Goal: Task Accomplishment & Management: Complete application form

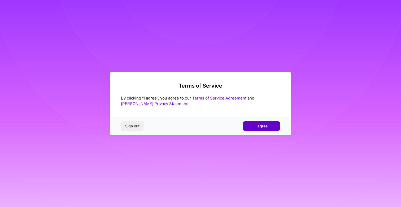
click at [249, 127] on button "I agree" at bounding box center [261, 126] width 37 height 10
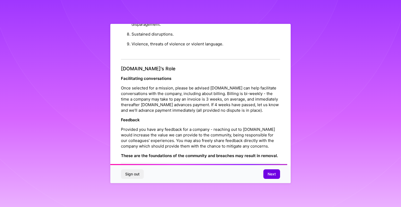
scroll to position [570, 0]
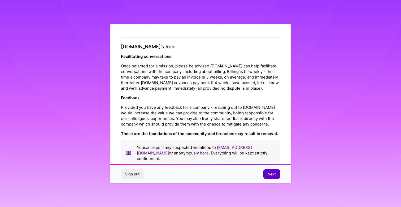
click at [268, 175] on span "Next" at bounding box center [272, 173] width 8 height 5
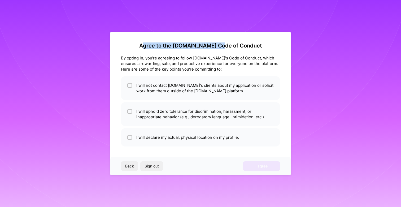
drag, startPoint x: 154, startPoint y: 45, endPoint x: 234, endPoint y: 45, distance: 80.1
click at [233, 45] on h2 "Agree to the [DOMAIN_NAME] Code of Conduct" at bounding box center [200, 45] width 159 height 6
click at [234, 45] on h2 "Agree to the [DOMAIN_NAME] Code of Conduct" at bounding box center [200, 45] width 159 height 6
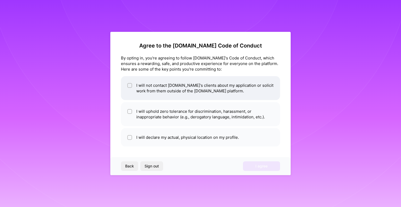
click at [172, 88] on li "I will not contact [DOMAIN_NAME]'s clients about my application or solicit work…" at bounding box center [200, 88] width 159 height 24
checkbox input "true"
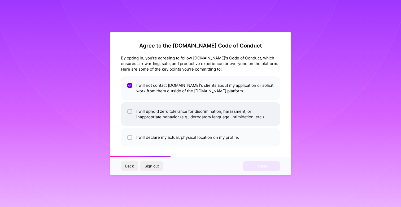
click at [142, 114] on li "I will uphold zero tolerance for discrimination, harassment, or inappropriate b…" at bounding box center [200, 114] width 159 height 24
checkbox input "true"
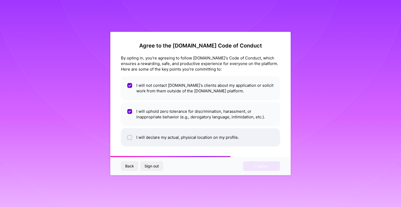
click at [150, 133] on li "I will declare my actual, physical location on my profile." at bounding box center [200, 137] width 159 height 18
checkbox input "true"
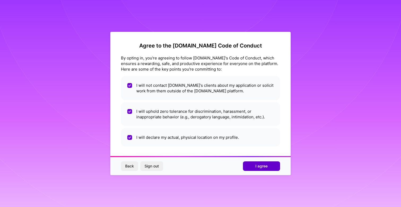
click at [261, 164] on span "I agree" at bounding box center [261, 165] width 12 height 5
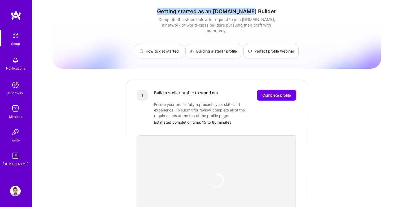
drag, startPoint x: 167, startPoint y: 12, endPoint x: 260, endPoint y: 12, distance: 92.6
click at [259, 12] on h1 "Getting started as an [DOMAIN_NAME] Builder" at bounding box center [216, 11] width 329 height 6
click at [260, 12] on h1 "Getting started as an [DOMAIN_NAME] Builder" at bounding box center [216, 11] width 329 height 6
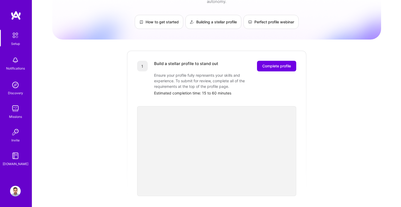
scroll to position [29, 0]
drag, startPoint x: 156, startPoint y: 59, endPoint x: 216, endPoint y: 57, distance: 60.2
click at [216, 60] on div "Build a stellar profile to stand out" at bounding box center [186, 65] width 64 height 11
drag, startPoint x: 160, startPoint y: 68, endPoint x: 220, endPoint y: 68, distance: 60.2
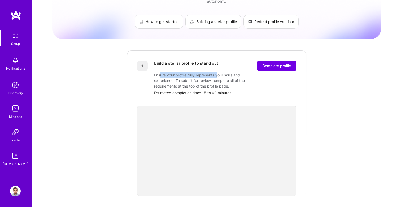
click at [219, 72] on div "Ensure your profile fully represents your skills and experience. To submit for …" at bounding box center [207, 80] width 106 height 17
click at [220, 72] on div "Ensure your profile fully represents your skills and experience. To submit for …" at bounding box center [207, 80] width 106 height 17
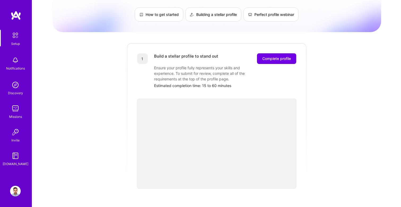
scroll to position [41, 0]
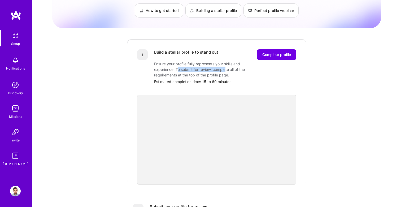
drag, startPoint x: 178, startPoint y: 63, endPoint x: 228, endPoint y: 63, distance: 49.9
click at [228, 63] on div "Ensure your profile fully represents your skills and experience. To submit for …" at bounding box center [207, 69] width 106 height 17
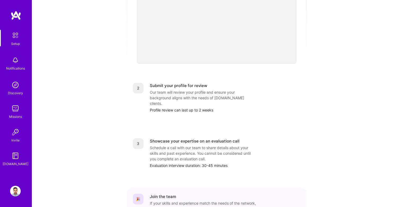
scroll to position [182, 0]
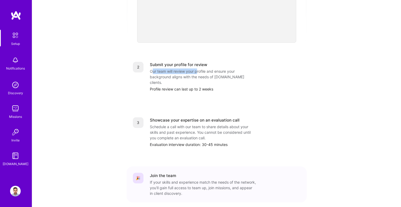
drag, startPoint x: 152, startPoint y: 64, endPoint x: 199, endPoint y: 67, distance: 47.3
click at [198, 68] on div "Our team will review your profile and ensure your background aligns with the ne…" at bounding box center [203, 76] width 106 height 17
click at [199, 68] on div "Our team will review your profile and ensure your background aligns with the ne…" at bounding box center [203, 76] width 106 height 17
drag, startPoint x: 150, startPoint y: 110, endPoint x: 230, endPoint y: 110, distance: 79.3
click at [228, 117] on div "Showcase your expertise on an evaluation call" at bounding box center [195, 120] width 90 height 6
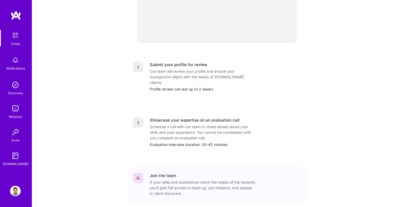
click at [230, 117] on div "Showcase your expertise on an evaluation call" at bounding box center [195, 120] width 90 height 6
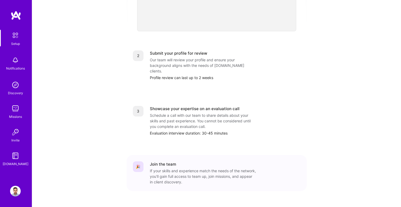
scroll to position [196, 0]
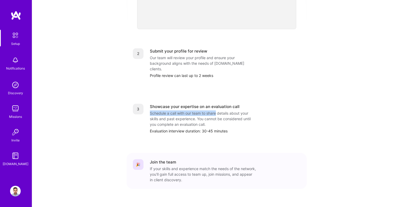
drag, startPoint x: 150, startPoint y: 102, endPoint x: 218, endPoint y: 102, distance: 67.4
click at [217, 110] on div "Schedule a call with our team to share details about your skills and past exper…" at bounding box center [203, 118] width 106 height 17
click at [218, 110] on div "Schedule a call with our team to share details about your skills and past exper…" at bounding box center [203, 118] width 106 height 17
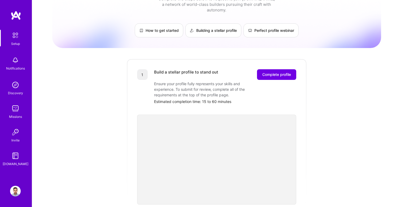
scroll to position [0, 0]
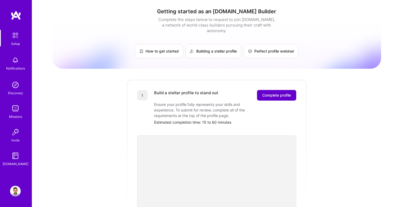
click at [271, 93] on span "Complete profile" at bounding box center [276, 95] width 29 height 5
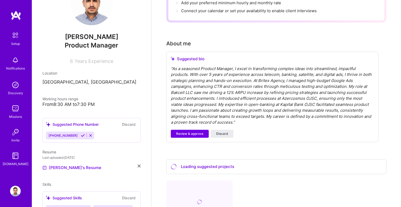
scroll to position [29, 0]
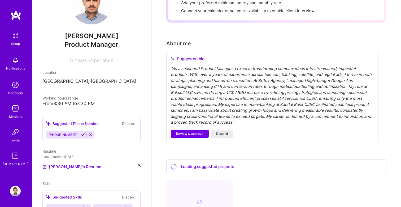
click at [81, 134] on icon at bounding box center [83, 135] width 4 height 4
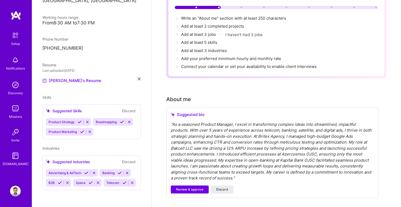
scroll to position [58, 0]
click at [191, 186] on span "Review & approve" at bounding box center [189, 188] width 27 height 5
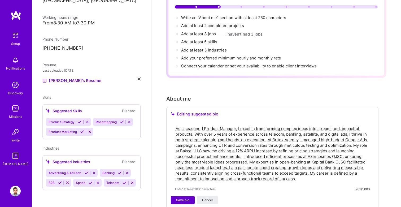
click at [185, 198] on span "Save bio" at bounding box center [182, 200] width 13 height 5
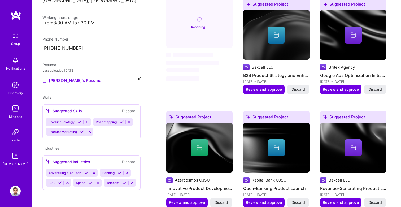
scroll to position [251, 0]
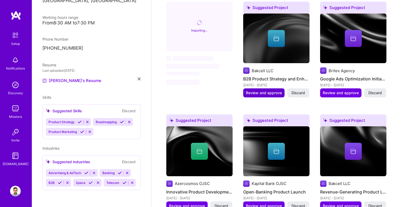
click at [257, 90] on span "Review and approve" at bounding box center [264, 92] width 36 height 5
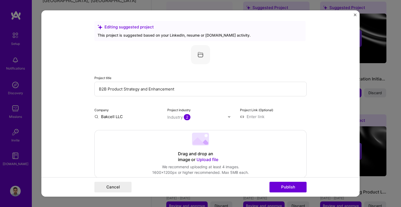
scroll to position [9, 0]
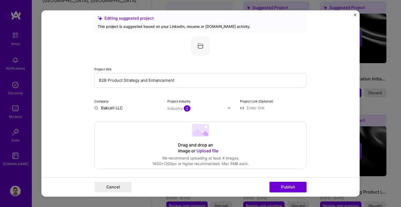
click at [176, 110] on div "Industry 2" at bounding box center [178, 109] width 23 height 6
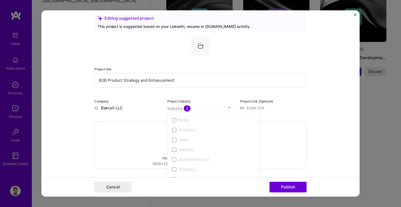
scroll to position [1101, 0]
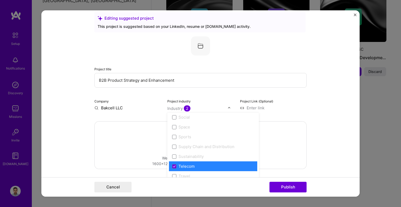
click at [332, 140] on form "Editing suggested project This project is suggested based on your LinkedIn, res…" at bounding box center [200, 103] width 318 height 186
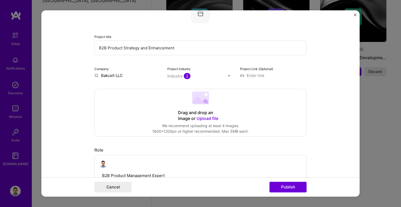
scroll to position [38, 0]
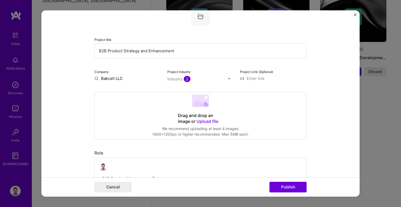
click at [255, 77] on input at bounding box center [273, 79] width 67 height 6
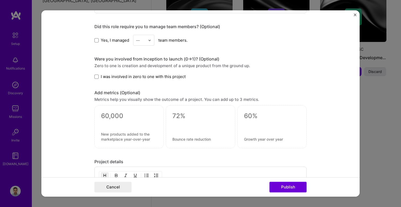
scroll to position [304, 0]
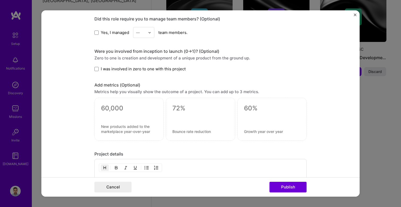
type input "[URL][DOMAIN_NAME]"
click at [120, 114] on div at bounding box center [129, 115] width 56 height 6
click at [118, 108] on textarea at bounding box center [129, 108] width 56 height 8
click at [120, 108] on textarea at bounding box center [129, 108] width 56 height 8
drag, startPoint x: 112, startPoint y: 90, endPoint x: 163, endPoint y: 89, distance: 51.7
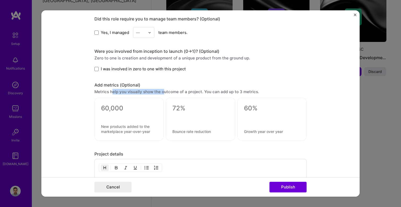
click at [162, 90] on div "Metrics help you visually show the outcome of a project. You can add up to 3 me…" at bounding box center [200, 92] width 212 height 6
click at [163, 89] on div "Metrics help you visually show the outcome of a project. You can add up to 3 me…" at bounding box center [200, 92] width 212 height 6
click at [280, 189] on button "Publish" at bounding box center [287, 187] width 37 height 11
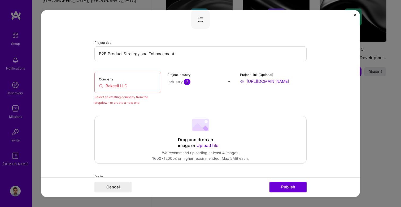
scroll to position [35, 0]
click at [110, 84] on input "Bakcell LLC" at bounding box center [128, 87] width 58 height 6
drag, startPoint x: 133, startPoint y: 84, endPoint x: 88, endPoint y: 84, distance: 44.3
click at [88, 84] on form "Editing suggested project This project is suggested based on your LinkedIn, res…" at bounding box center [200, 103] width 318 height 186
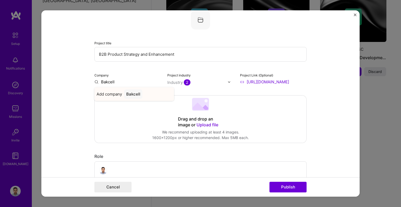
type input "Bakcell"
click at [123, 95] on div "Add company Bakcell" at bounding box center [134, 94] width 80 height 14
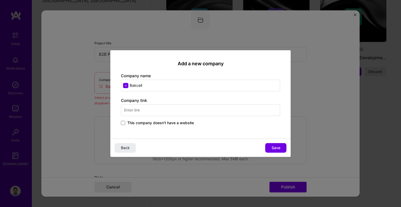
click at [143, 113] on input "text" at bounding box center [200, 110] width 159 height 12
type input "[DOMAIN_NAME]"
click at [269, 146] on button "Save" at bounding box center [275, 148] width 21 height 10
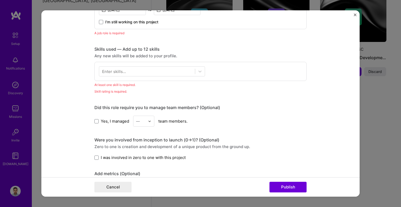
scroll to position [216, 0]
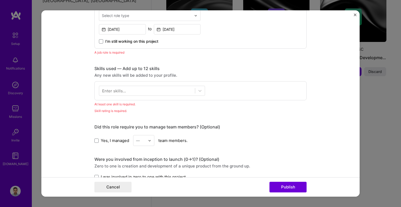
click at [119, 89] on div "Enter skills..." at bounding box center [114, 91] width 24 height 6
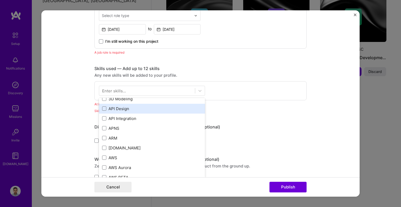
scroll to position [32, 0]
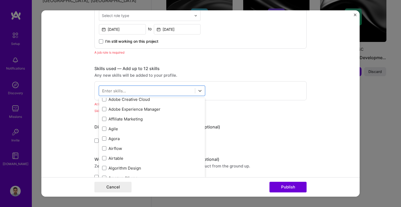
scroll to position [174, 0]
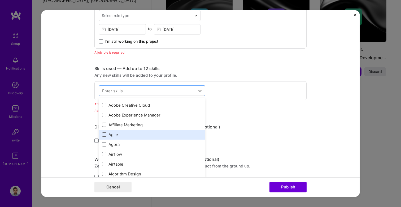
click at [106, 136] on span at bounding box center [104, 134] width 4 height 4
click at [0, 0] on input "checkbox" at bounding box center [0, 0] width 0 height 0
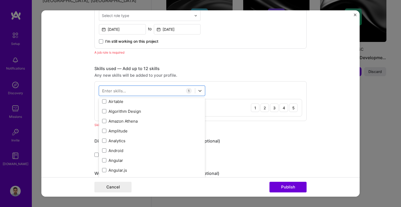
scroll to position [238, 0]
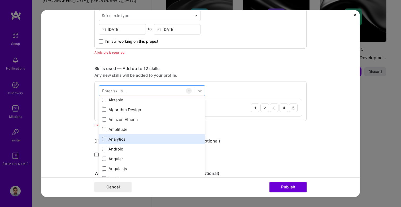
click at [103, 140] on span at bounding box center [104, 139] width 4 height 4
click at [0, 0] on input "checkbox" at bounding box center [0, 0] width 0 height 0
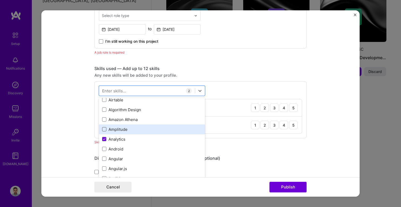
click at [103, 130] on span at bounding box center [104, 129] width 4 height 4
click at [0, 0] on input "checkbox" at bounding box center [0, 0] width 0 height 0
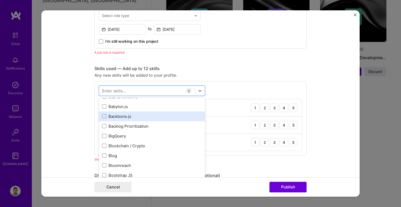
scroll to position [462, 0]
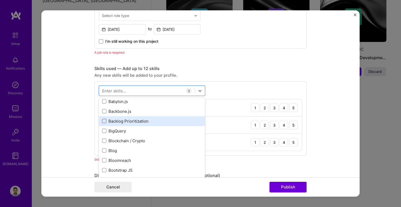
click at [103, 121] on span at bounding box center [104, 121] width 4 height 4
click at [0, 0] on input "checkbox" at bounding box center [0, 0] width 0 height 0
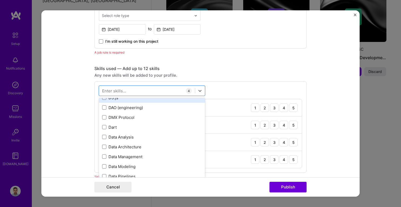
scroll to position [814, 0]
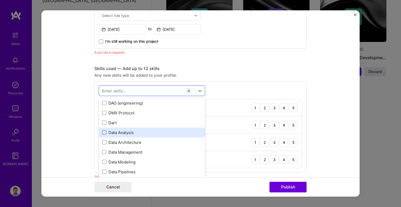
click at [104, 131] on span at bounding box center [104, 132] width 4 height 4
click at [0, 0] on input "checkbox" at bounding box center [0, 0] width 0 height 0
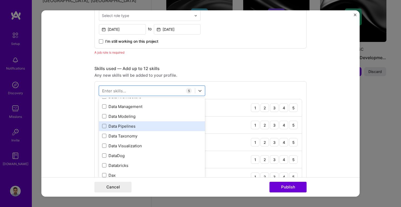
scroll to position [860, 0]
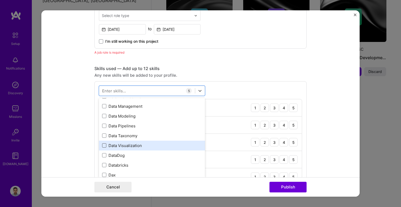
click at [103, 144] on span at bounding box center [104, 145] width 4 height 4
click at [0, 0] on input "checkbox" at bounding box center [0, 0] width 0 height 0
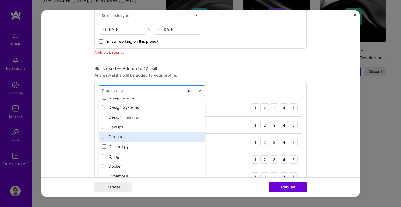
scroll to position [987, 0]
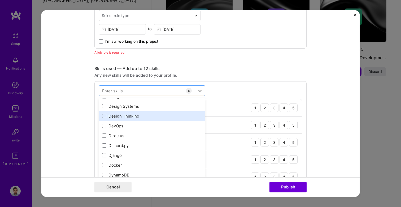
click at [104, 115] on span at bounding box center [104, 116] width 4 height 4
click at [0, 0] on input "checkbox" at bounding box center [0, 0] width 0 height 0
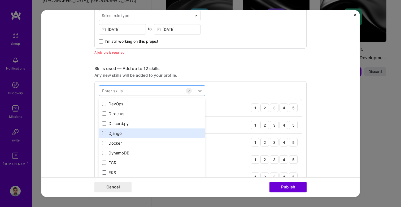
scroll to position [1002, 0]
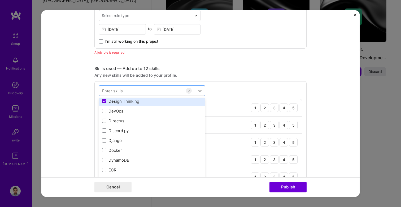
click at [104, 99] on span at bounding box center [104, 101] width 4 height 4
click at [0, 0] on input "checkbox" at bounding box center [0, 0] width 0 height 0
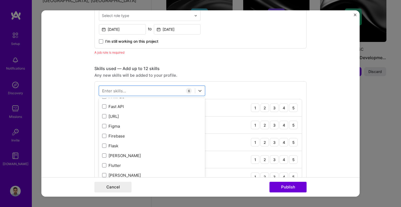
scroll to position [1273, 0]
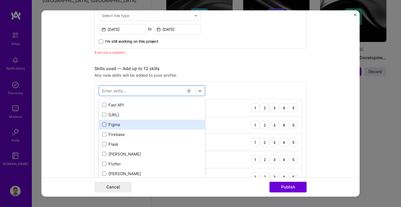
click at [104, 124] on span at bounding box center [104, 124] width 4 height 4
click at [0, 0] on input "checkbox" at bounding box center [0, 0] width 0 height 0
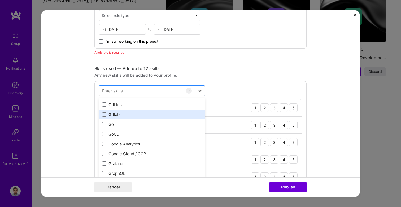
scroll to position [1437, 0]
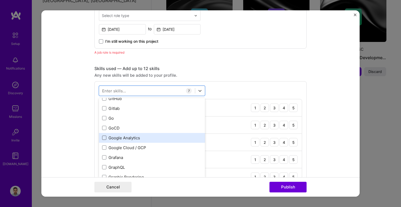
click at [104, 137] on span at bounding box center [104, 138] width 4 height 4
click at [0, 0] on input "checkbox" at bounding box center [0, 0] width 0 height 0
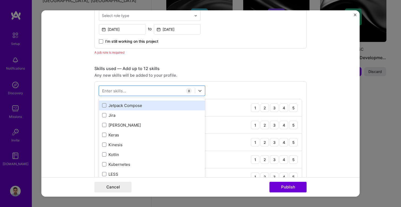
scroll to position [1727, 0]
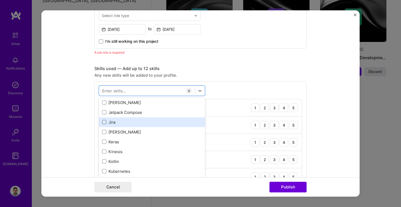
click at [104, 124] on span at bounding box center [104, 122] width 4 height 4
click at [0, 0] on input "checkbox" at bounding box center [0, 0] width 0 height 0
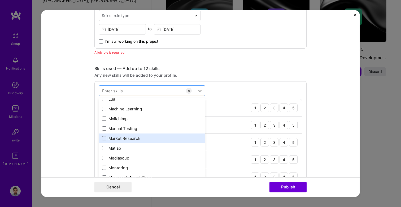
scroll to position [1931, 0]
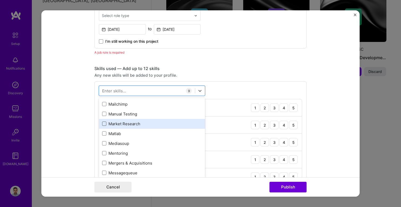
click at [105, 122] on span at bounding box center [104, 123] width 4 height 4
click at [0, 0] on input "checkbox" at bounding box center [0, 0] width 0 height 0
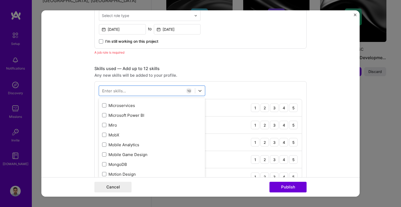
scroll to position [2020, 0]
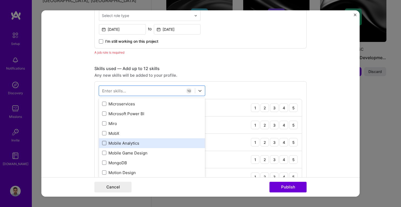
click at [105, 143] on span at bounding box center [104, 143] width 4 height 4
click at [0, 0] on input "checkbox" at bounding box center [0, 0] width 0 height 0
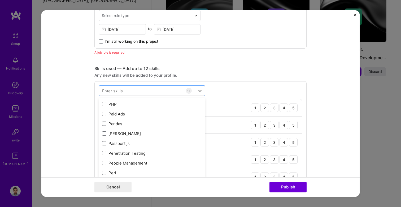
scroll to position [2261, 0]
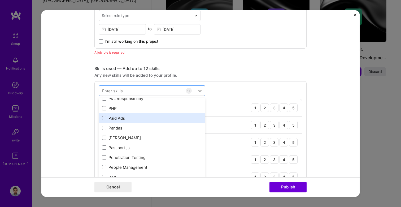
click at [105, 118] on span at bounding box center [104, 118] width 4 height 4
click at [0, 0] on input "checkbox" at bounding box center [0, 0] width 0 height 0
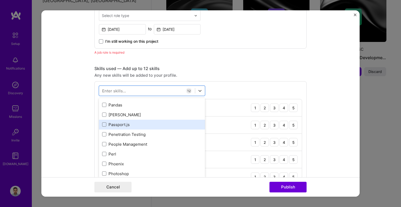
scroll to position [2286, 0]
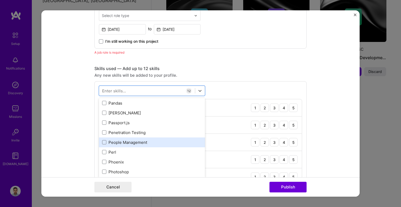
click at [107, 142] on div "People Management" at bounding box center [152, 142] width 100 height 6
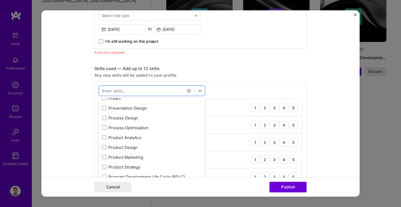
scroll to position [2426, 0]
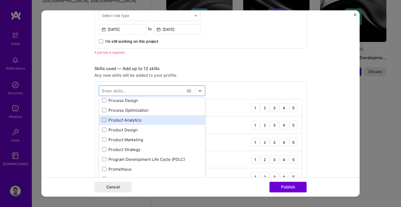
click at [104, 119] on span at bounding box center [104, 120] width 4 height 4
click at [0, 0] on input "checkbox" at bounding box center [0, 0] width 0 height 0
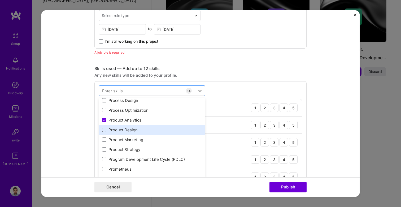
click at [103, 130] on span at bounding box center [104, 130] width 4 height 4
click at [0, 0] on input "checkbox" at bounding box center [0, 0] width 0 height 0
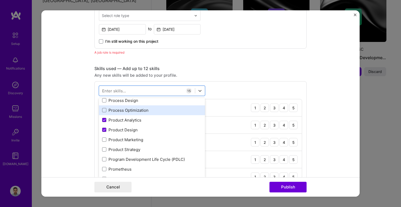
click at [103, 113] on div "Process Optimization" at bounding box center [152, 110] width 100 height 6
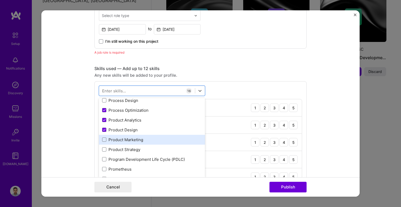
scroll to position [2437, 0]
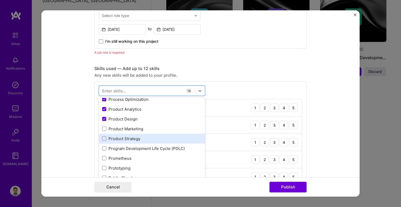
click at [101, 137] on div "Product Strategy" at bounding box center [152, 139] width 106 height 10
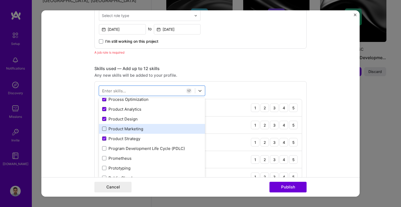
click at [103, 130] on span at bounding box center [104, 129] width 4 height 4
click at [0, 0] on input "checkbox" at bounding box center [0, 0] width 0 height 0
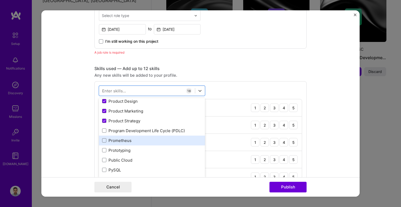
scroll to position [2459, 0]
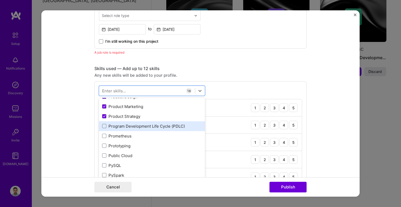
click at [107, 128] on div "Program Development Life Cycle (PDLC)" at bounding box center [152, 126] width 100 height 6
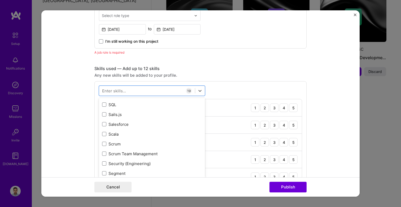
scroll to position [2847, 0]
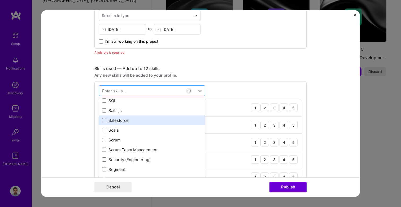
click at [102, 120] on div "Salesforce" at bounding box center [152, 120] width 106 height 10
click at [102, 120] on span at bounding box center [104, 120] width 4 height 4
click at [0, 0] on input "checkbox" at bounding box center [0, 0] width 0 height 0
click at [102, 120] on div "Salesforce" at bounding box center [152, 120] width 106 height 10
click at [102, 121] on span at bounding box center [104, 120] width 4 height 4
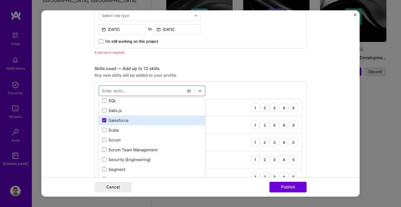
click at [0, 0] on input "checkbox" at bounding box center [0, 0] width 0 height 0
click at [102, 121] on span at bounding box center [104, 120] width 4 height 4
click at [0, 0] on input "checkbox" at bounding box center [0, 0] width 0 height 0
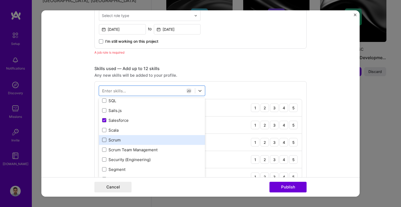
click at [104, 139] on span at bounding box center [104, 140] width 4 height 4
click at [0, 0] on input "checkbox" at bounding box center [0, 0] width 0 height 0
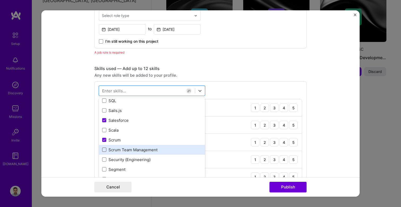
click at [103, 149] on span at bounding box center [104, 149] width 4 height 4
click at [0, 0] on input "checkbox" at bounding box center [0, 0] width 0 height 0
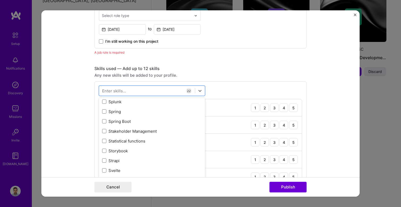
scroll to position [3111, 0]
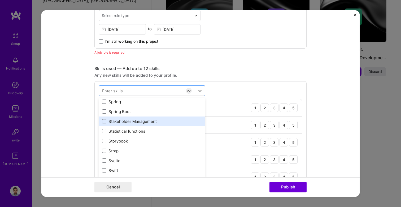
click at [104, 119] on div "Stakeholder Management" at bounding box center [152, 122] width 100 height 6
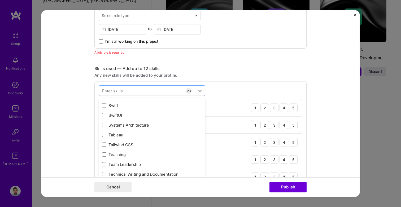
scroll to position [3182, 0]
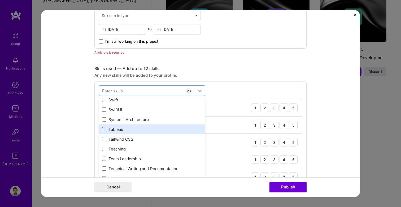
click at [106, 130] on span at bounding box center [104, 129] width 4 height 4
click at [0, 0] on input "checkbox" at bounding box center [0, 0] width 0 height 0
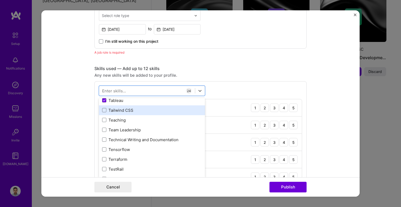
scroll to position [3221, 0]
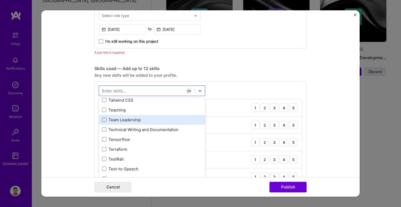
click at [104, 120] on span at bounding box center [104, 119] width 4 height 4
click at [0, 0] on input "checkbox" at bounding box center [0, 0] width 0 height 0
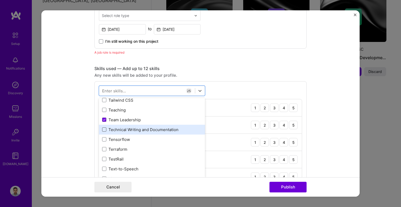
click at [103, 130] on span at bounding box center [104, 129] width 4 height 4
click at [0, 0] on input "checkbox" at bounding box center [0, 0] width 0 height 0
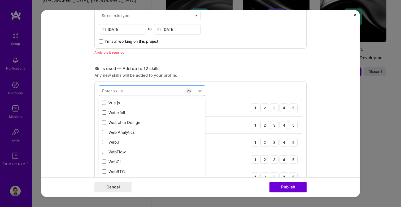
scroll to position [3465, 0]
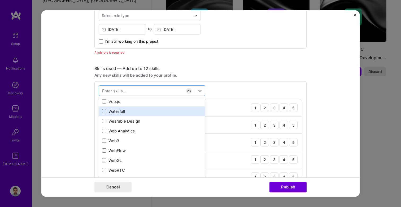
click at [104, 110] on span at bounding box center [104, 111] width 4 height 4
click at [0, 0] on input "checkbox" at bounding box center [0, 0] width 0 height 0
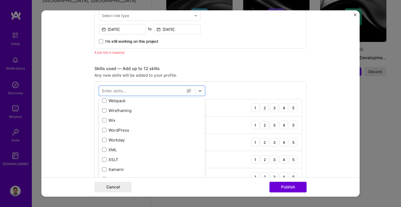
scroll to position [3557, 0]
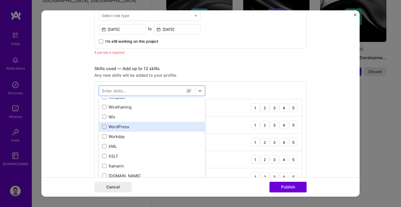
click at [106, 123] on div "WordPress" at bounding box center [152, 127] width 106 height 10
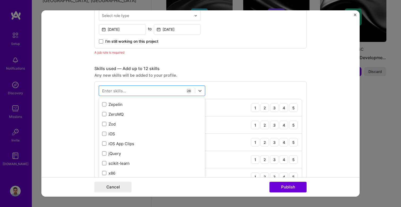
scroll to position [3642, 0]
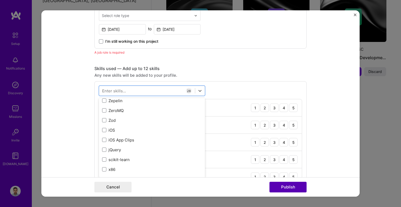
click at [287, 188] on button "Publish" at bounding box center [287, 187] width 37 height 11
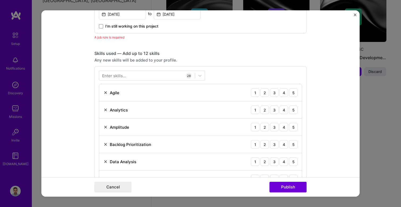
scroll to position [225, 0]
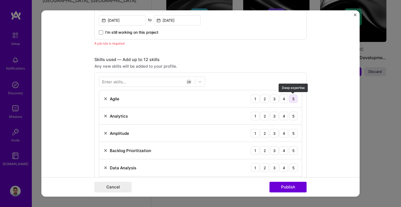
click at [292, 96] on div "5" at bounding box center [293, 98] width 8 height 8
click at [105, 117] on img at bounding box center [105, 116] width 4 height 4
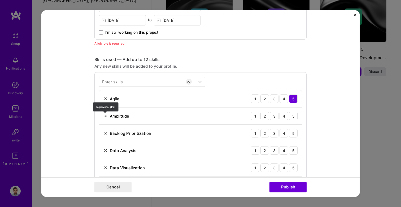
click at [105, 116] on img at bounding box center [105, 116] width 4 height 4
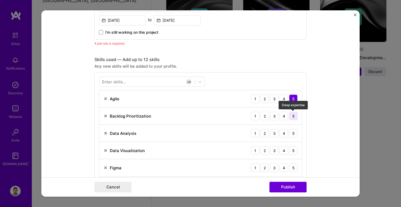
click at [292, 116] on div "5" at bounding box center [293, 116] width 8 height 8
click at [296, 133] on div "5" at bounding box center [293, 133] width 8 height 8
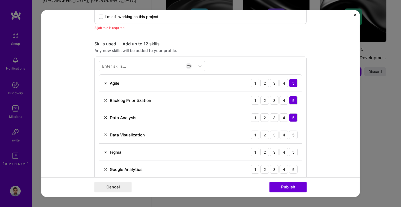
scroll to position [246, 0]
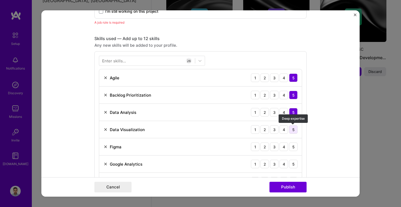
click at [297, 130] on div "5" at bounding box center [293, 129] width 8 height 8
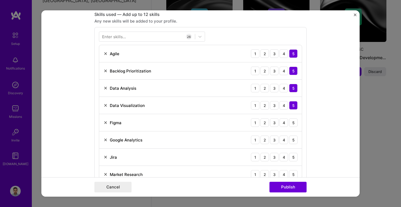
scroll to position [273, 0]
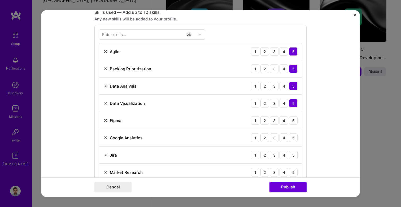
click at [106, 120] on img at bounding box center [105, 120] width 4 height 4
click at [295, 122] on div "5" at bounding box center [293, 120] width 8 height 8
click at [292, 136] on div "5" at bounding box center [293, 137] width 8 height 8
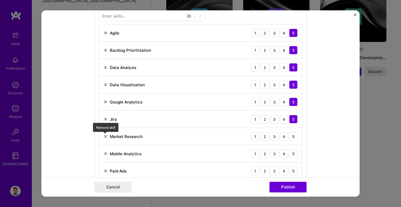
click at [106, 137] on img at bounding box center [105, 136] width 4 height 4
click at [106, 135] on img at bounding box center [105, 136] width 4 height 4
click at [104, 137] on img at bounding box center [105, 136] width 4 height 4
click at [293, 138] on div "5" at bounding box center [293, 136] width 8 height 8
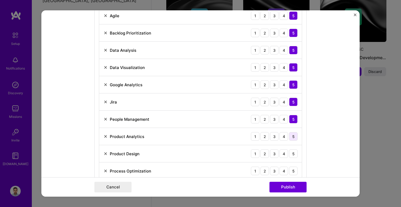
click at [295, 135] on div "5" at bounding box center [293, 136] width 8 height 8
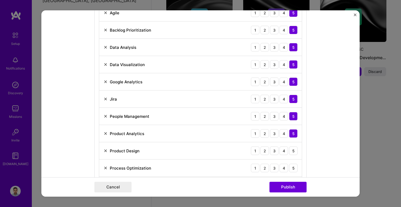
click at [103, 149] on div "Product Design 1 2 3 4 5" at bounding box center [200, 150] width 203 height 17
click at [103, 149] on img at bounding box center [105, 151] width 4 height 4
click at [105, 151] on img at bounding box center [105, 151] width 4 height 4
click at [294, 150] on div "5" at bounding box center [293, 150] width 8 height 8
click at [293, 167] on div "5" at bounding box center [293, 168] width 8 height 8
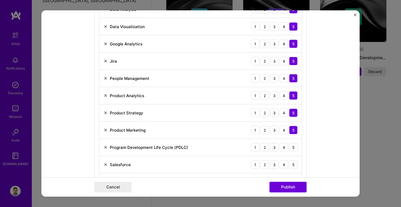
scroll to position [356, 0]
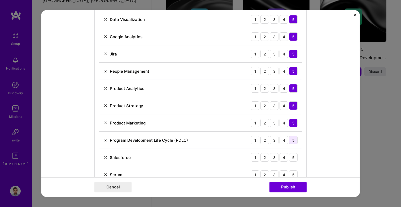
click at [294, 141] on div "5" at bounding box center [293, 140] width 8 height 8
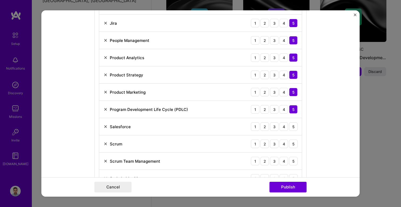
scroll to position [391, 0]
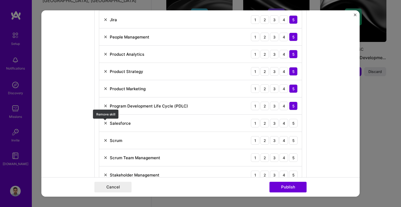
click at [106, 124] on img at bounding box center [105, 123] width 4 height 4
click at [106, 123] on img at bounding box center [105, 123] width 4 height 4
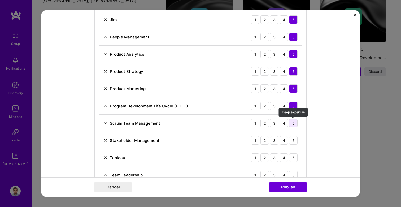
click at [294, 124] on div "5" at bounding box center [293, 123] width 8 height 8
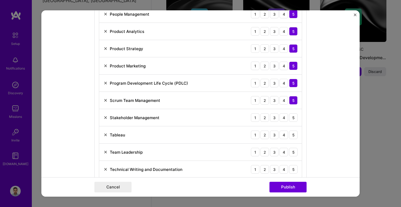
scroll to position [415, 0]
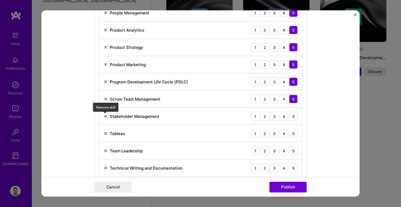
click at [105, 116] on img at bounding box center [105, 116] width 4 height 4
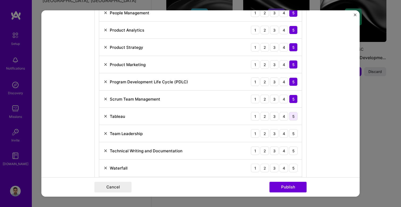
click at [293, 117] on div "5" at bounding box center [293, 116] width 8 height 8
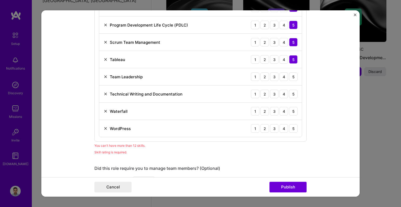
scroll to position [469, 0]
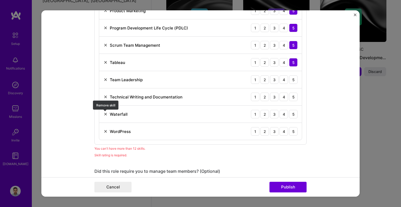
click at [105, 115] on img at bounding box center [105, 114] width 4 height 4
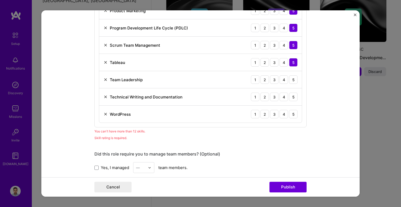
click at [106, 112] on div "WordPress" at bounding box center [116, 114] width 27 height 6
click at [106, 114] on img at bounding box center [105, 114] width 4 height 4
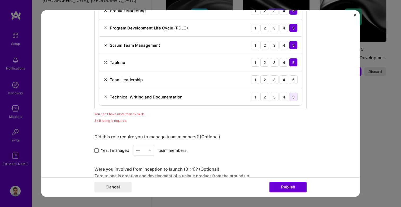
click at [294, 97] on div "5" at bounding box center [293, 97] width 8 height 8
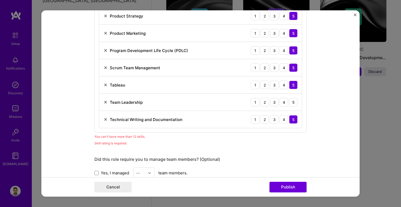
scroll to position [442, 0]
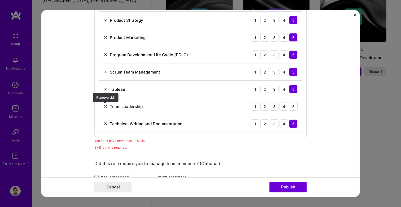
click at [105, 106] on img at bounding box center [105, 106] width 4 height 4
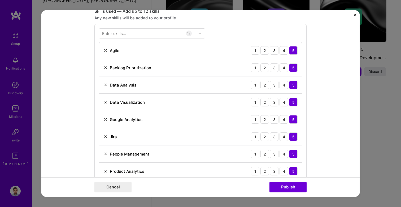
scroll to position [278, 0]
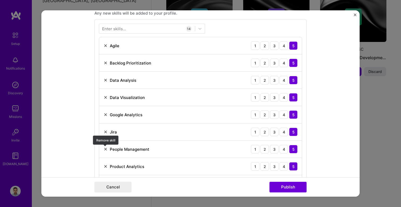
click at [104, 149] on img at bounding box center [105, 149] width 4 height 4
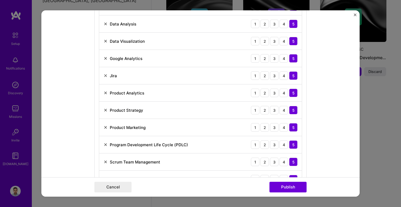
scroll to position [337, 0]
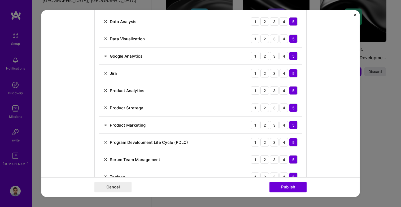
click at [105, 89] on img at bounding box center [105, 90] width 4 height 4
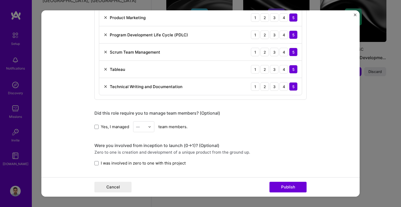
scroll to position [428, 0]
drag, startPoint x: 111, startPoint y: 112, endPoint x: 165, endPoint y: 112, distance: 54.1
click at [164, 112] on div "Did this role require you to manage team members? (Optional)" at bounding box center [200, 113] width 212 height 6
click at [165, 112] on div "Did this role require you to manage team members? (Optional)" at bounding box center [200, 113] width 212 height 6
click at [100, 127] on label "Yes, I managed" at bounding box center [111, 126] width 35 height 6
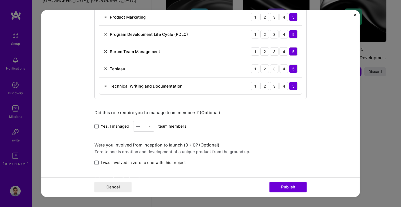
click at [0, 0] on input "Yes, I managed" at bounding box center [0, 0] width 0 height 0
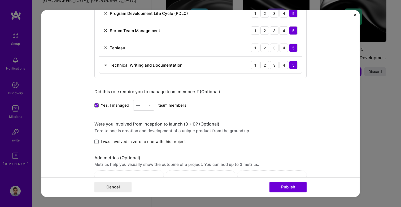
scroll to position [450, 0]
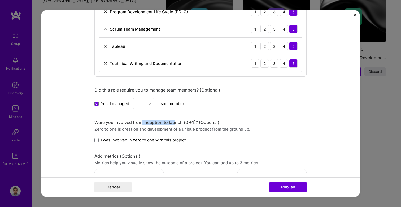
drag, startPoint x: 142, startPoint y: 121, endPoint x: 178, endPoint y: 121, distance: 35.8
click at [177, 121] on div "Were you involved from inception to launch (0 -> 1)? (Optional)" at bounding box center [200, 123] width 212 height 6
click at [178, 121] on div "Were you involved from inception to launch (0 -> 1)? (Optional)" at bounding box center [200, 123] width 212 height 6
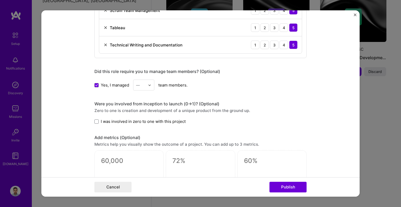
scroll to position [472, 0]
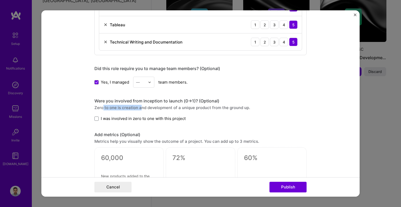
drag, startPoint x: 103, startPoint y: 107, endPoint x: 143, endPoint y: 107, distance: 39.8
click at [142, 107] on div "Zero to one is creation and development of a unique product from the ground up." at bounding box center [200, 108] width 212 height 6
click at [143, 107] on div "Zero to one is creation and development of a unique product from the ground up." at bounding box center [200, 108] width 212 height 6
click at [97, 120] on span at bounding box center [96, 118] width 4 height 4
click at [0, 0] on input "I was involved in zero to one with this project" at bounding box center [0, 0] width 0 height 0
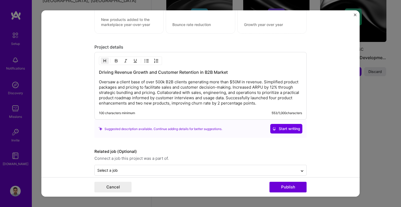
scroll to position [637, 0]
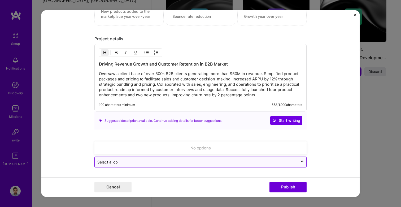
click at [128, 163] on input "text" at bounding box center [196, 162] width 198 height 6
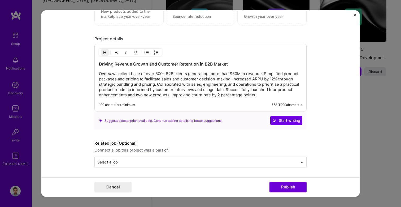
click at [202, 178] on div "Cancel Publish" at bounding box center [200, 186] width 318 height 19
click at [274, 184] on button "Publish" at bounding box center [287, 187] width 37 height 11
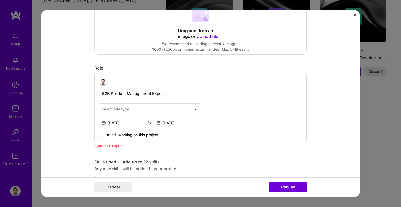
scroll to position [122, 0]
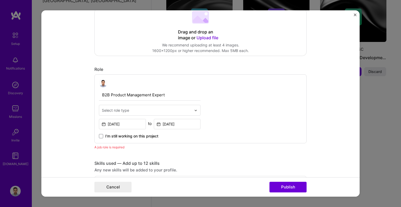
click at [125, 113] on div "Select role type" at bounding box center [115, 110] width 27 height 6
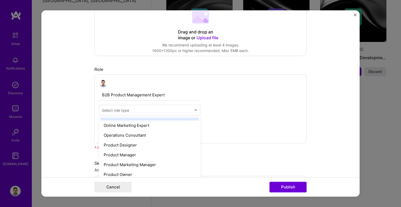
scroll to position [463, 0]
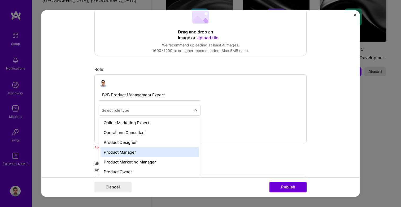
click at [134, 156] on div "Product Manager" at bounding box center [150, 152] width 98 height 10
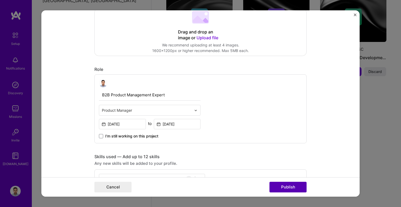
click at [275, 185] on button "Publish" at bounding box center [287, 187] width 37 height 11
